Goal: Task Accomplishment & Management: Use online tool/utility

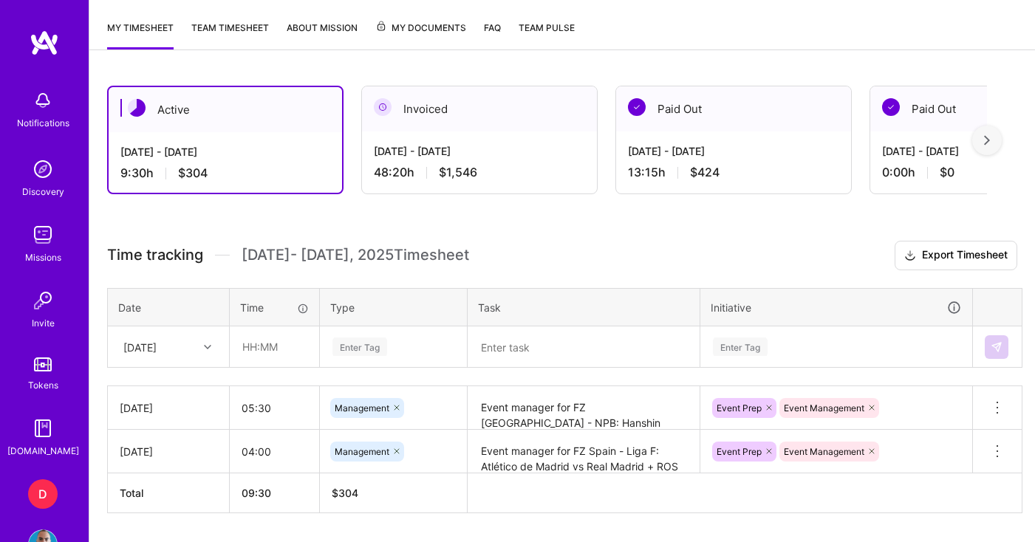
scroll to position [331, 0]
click at [507, 350] on textarea at bounding box center [583, 347] width 229 height 39
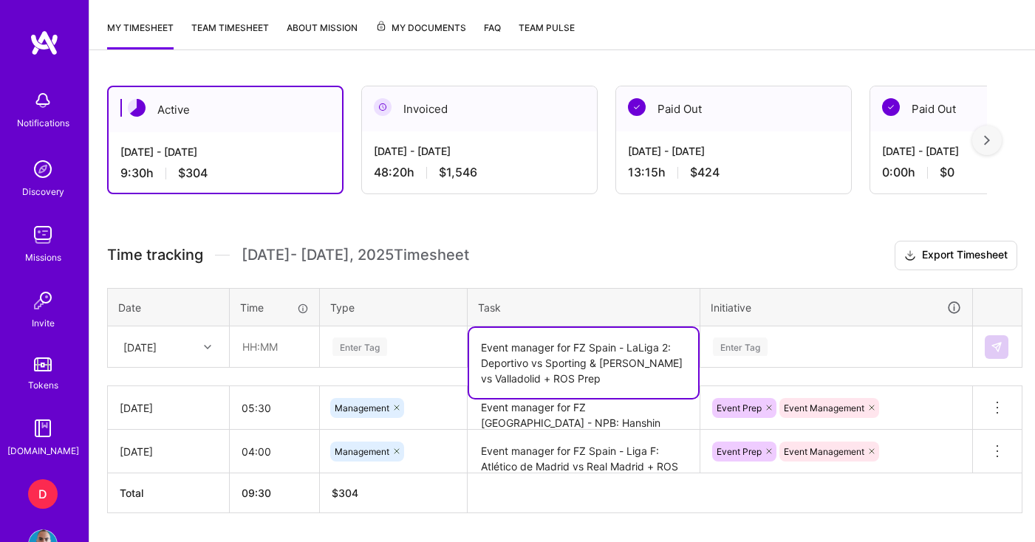
click at [567, 377] on textarea "Event manager for FZ Spain - LaLiga 2: Deportivo vs Sporting & [PERSON_NAME] vs…" at bounding box center [583, 363] width 229 height 70
type textarea "Event manager for FZ Spain - LaLiga 2: Deportivo vs Sporting & [PERSON_NAME] vs…"
click at [273, 352] on input "text" at bounding box center [274, 346] width 88 height 39
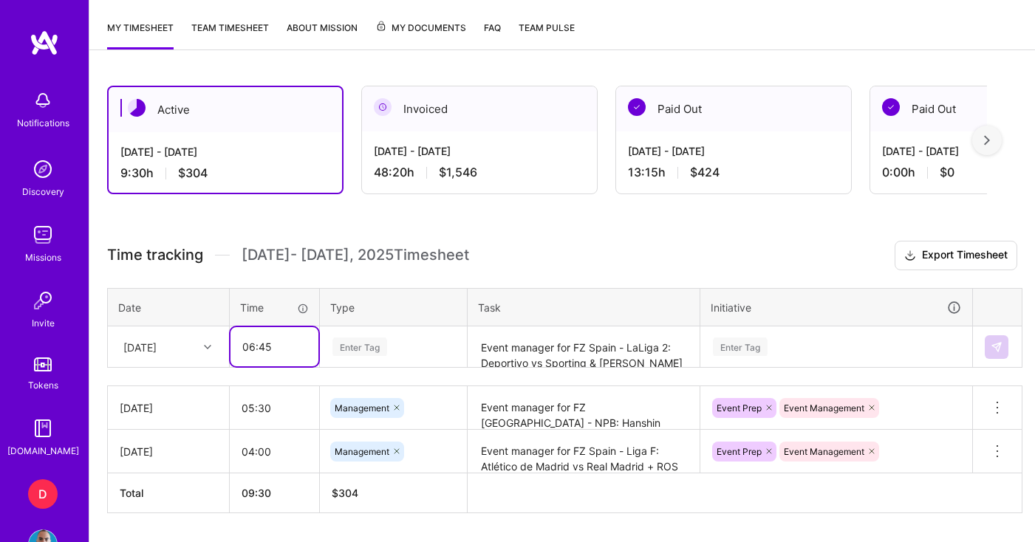
type input "06:45"
click at [382, 346] on div "Enter Tag" at bounding box center [394, 347] width 146 height 38
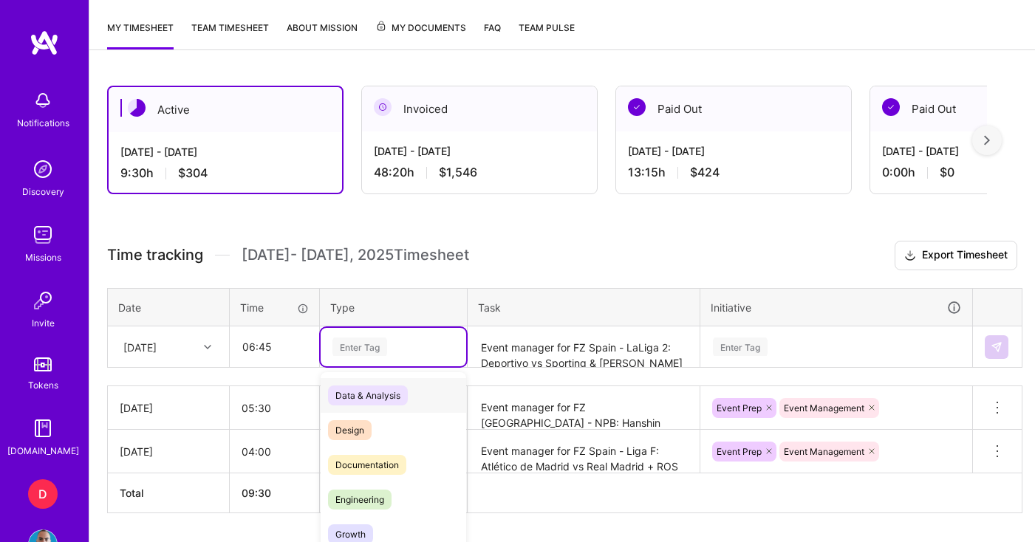
scroll to position [375, 0]
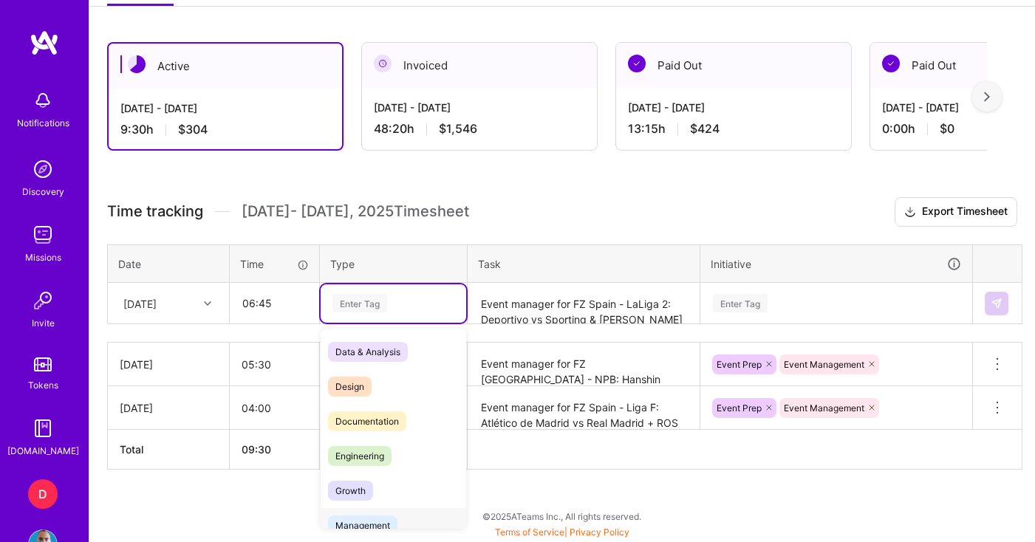
click at [379, 521] on span "Management" at bounding box center [362, 526] width 69 height 20
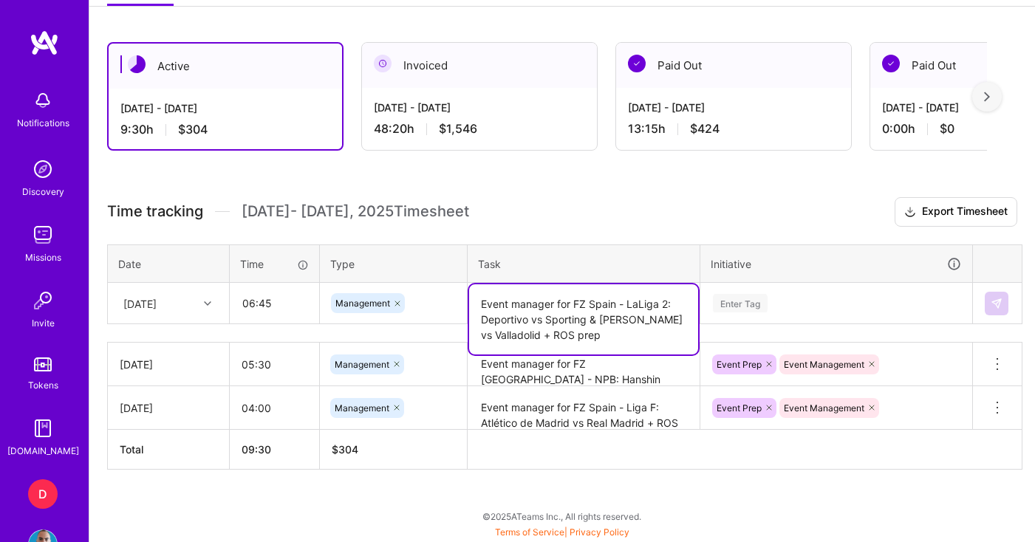
drag, startPoint x: 623, startPoint y: 314, endPoint x: 632, endPoint y: 344, distance: 30.9
click at [632, 344] on textarea "Event manager for FZ Spain - LaLiga 2: Deportivo vs Sporting & [PERSON_NAME] vs…" at bounding box center [583, 319] width 229 height 70
click at [635, 338] on textarea "Event manager for FZ Spain - LaLiga 2: Deportivo vs Sporting & [PERSON_NAME] vs…" at bounding box center [583, 319] width 229 height 70
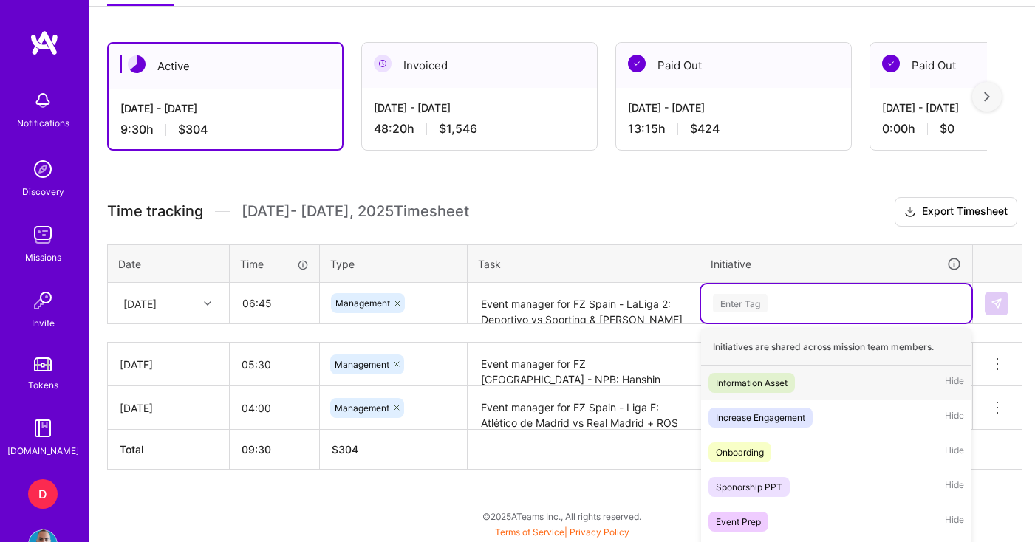
click at [777, 302] on div "option Event Prep, selected. option Information Asset focused, 1 of 31. 31 resu…" at bounding box center [836, 303] width 270 height 38
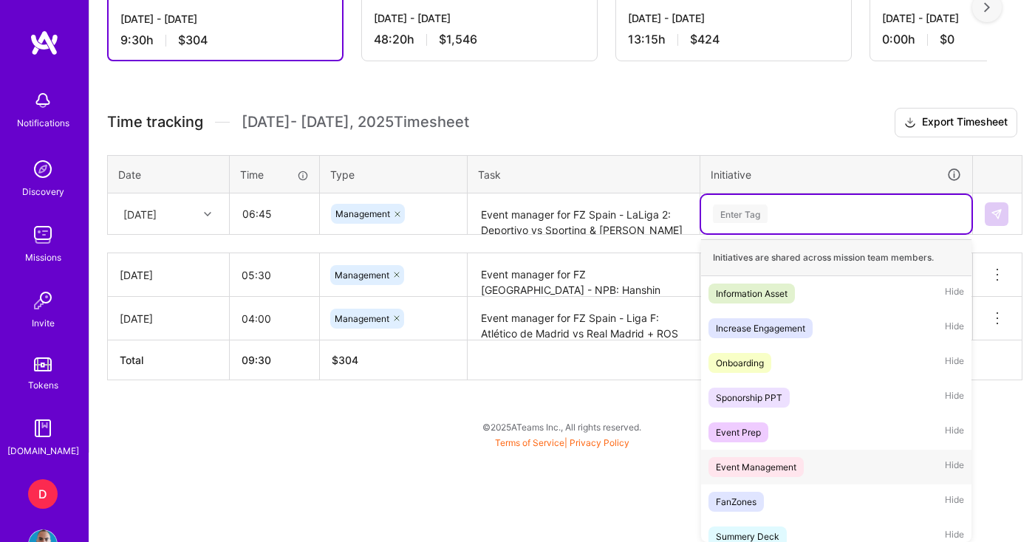
click at [777, 471] on div "Event Management" at bounding box center [756, 467] width 81 height 16
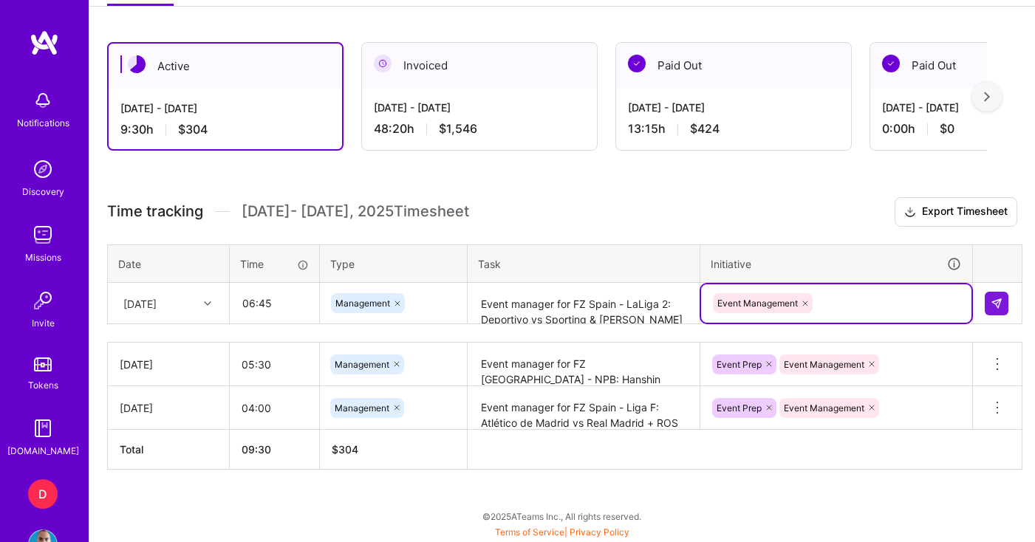
scroll to position [375, 0]
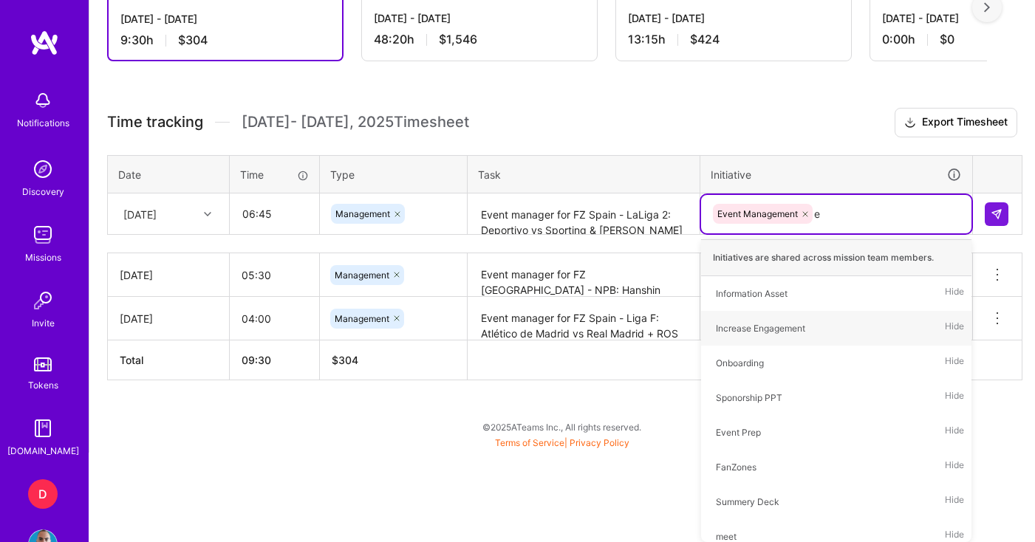
type input "ev"
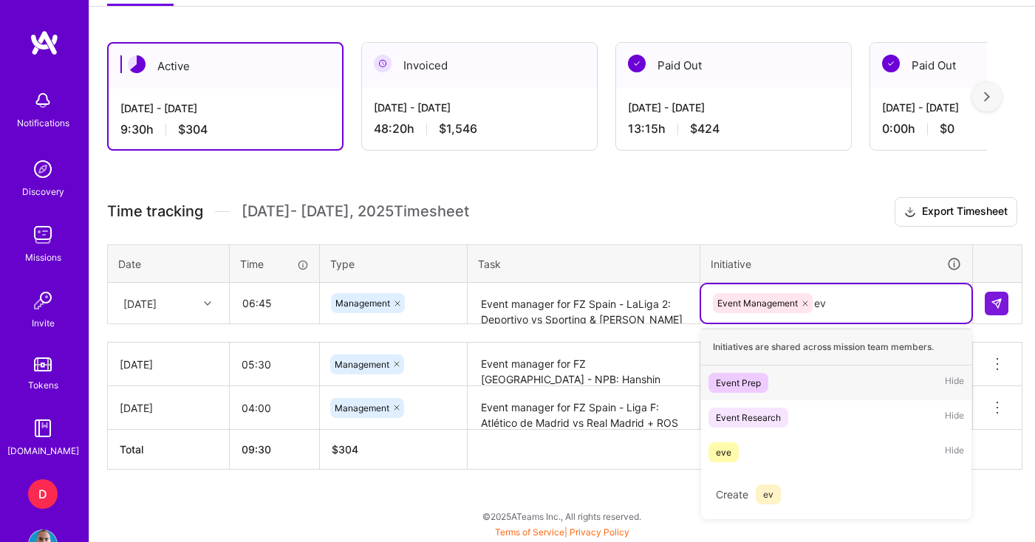
click at [747, 384] on div "Event Prep" at bounding box center [738, 383] width 45 height 16
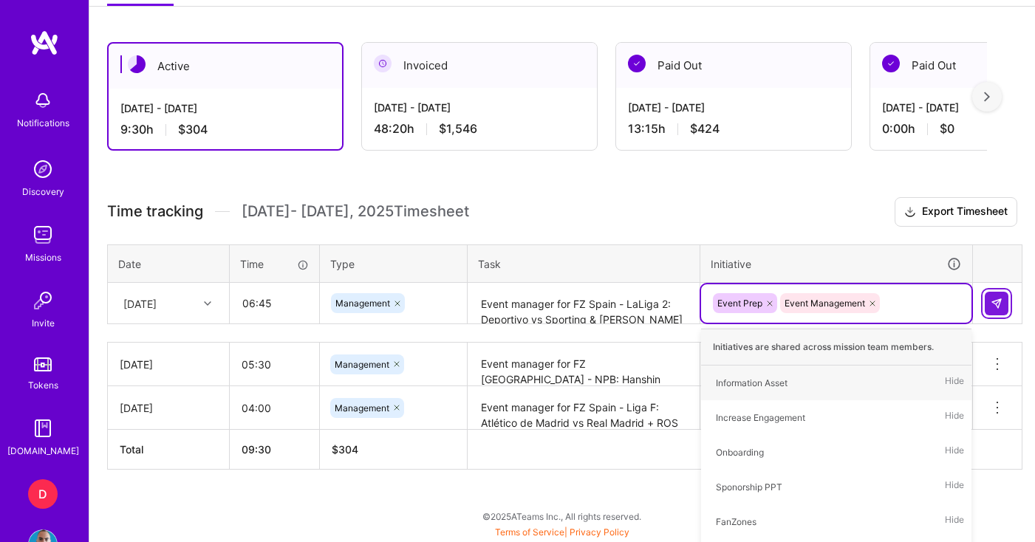
click at [994, 212] on div "Time tracking [DATE] - [DATE] Timesheet Export Timesheet Date Time Type Task In…" at bounding box center [562, 333] width 910 height 273
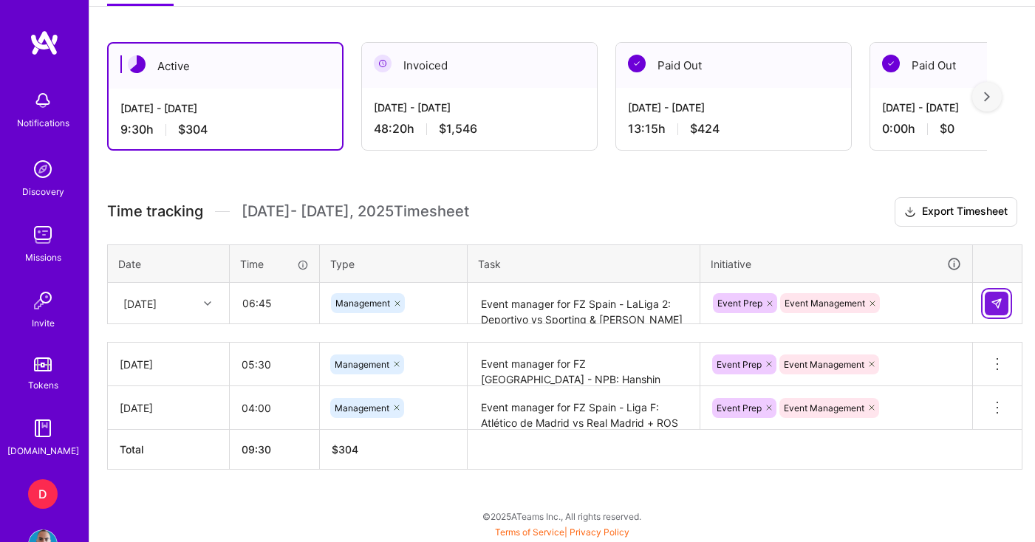
click at [992, 298] on img at bounding box center [997, 304] width 12 height 12
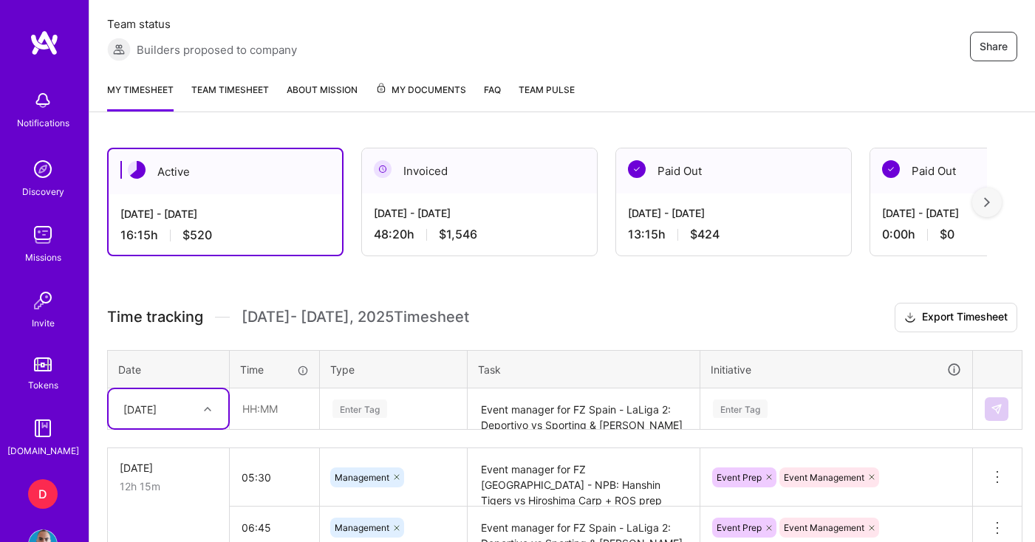
scroll to position [362, 0]
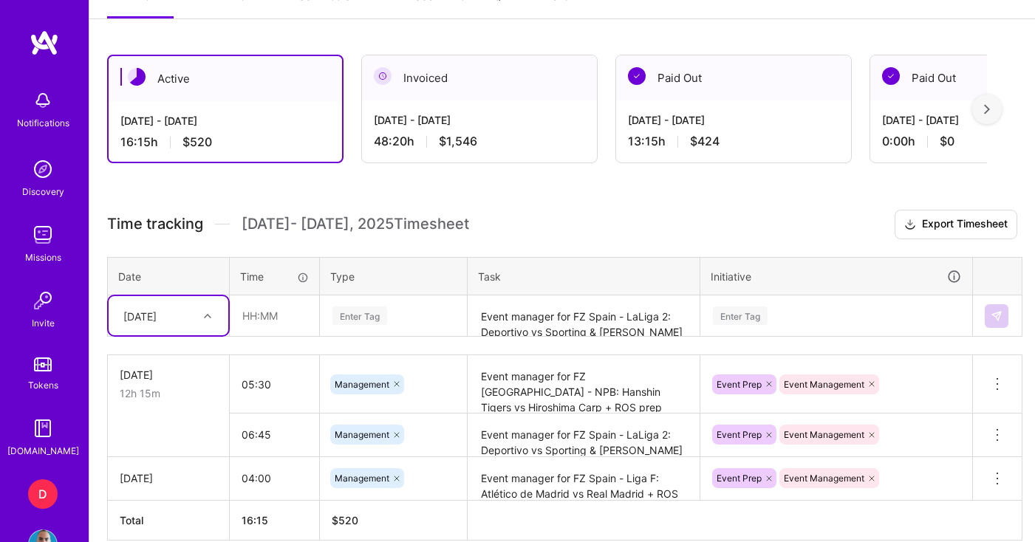
click at [445, 130] on div "[DATE] - [DATE] 48:20 h $1,546" at bounding box center [479, 130] width 235 height 61
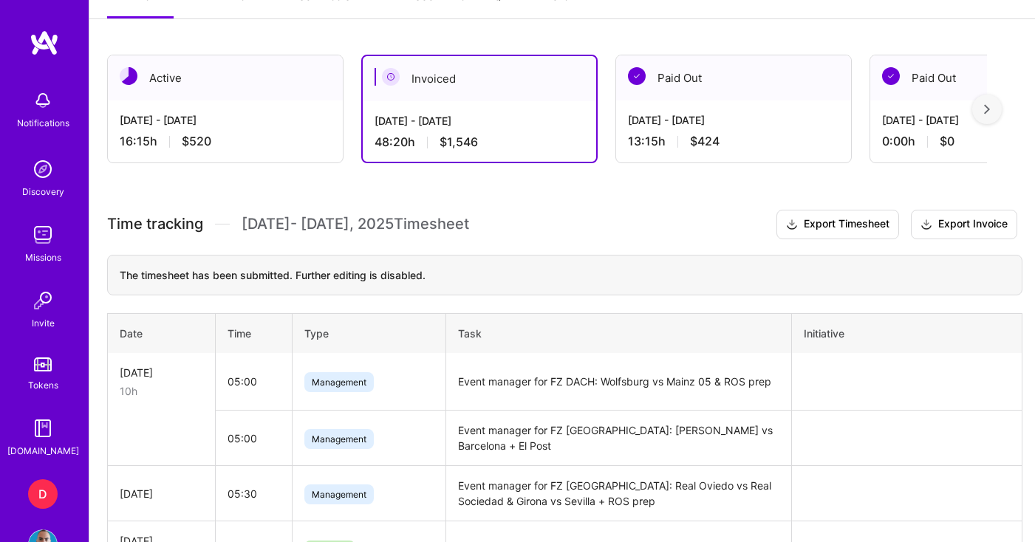
click at [254, 126] on div "[DATE] - [DATE]" at bounding box center [225, 120] width 211 height 16
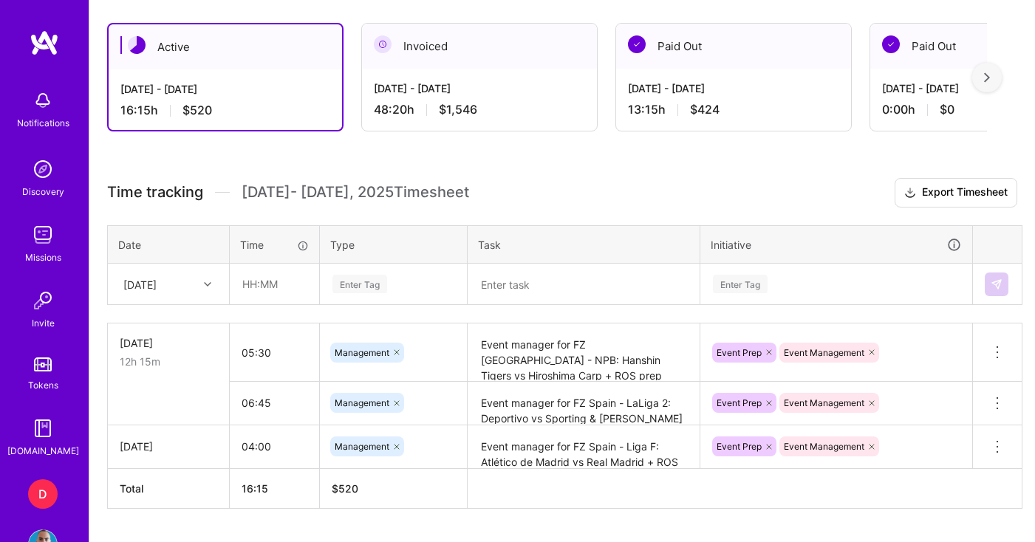
scroll to position [433, 0]
